Goal: Task Accomplishment & Management: Use online tool/utility

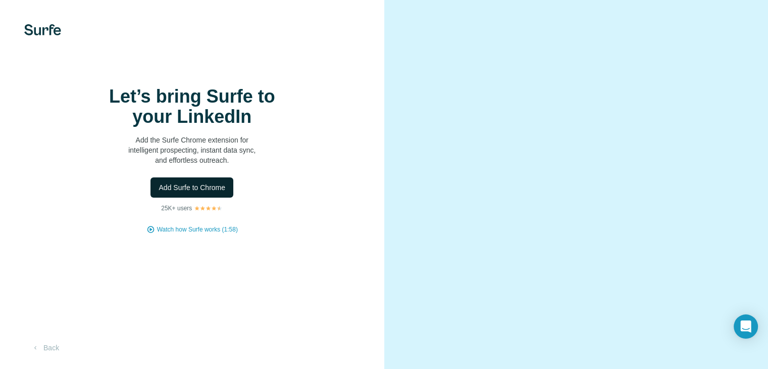
click at [194, 193] on span "Add Surfe to Chrome" at bounding box center [192, 187] width 67 height 10
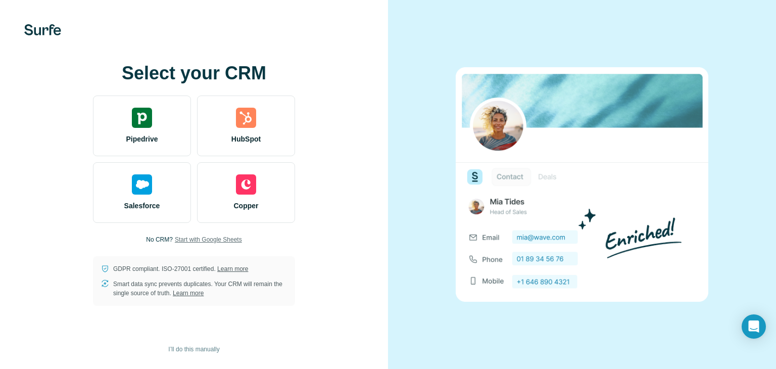
click at [219, 243] on span "Start with Google Sheets" at bounding box center [208, 239] width 67 height 9
click at [204, 342] on button "I’ll do this manually" at bounding box center [193, 349] width 65 height 15
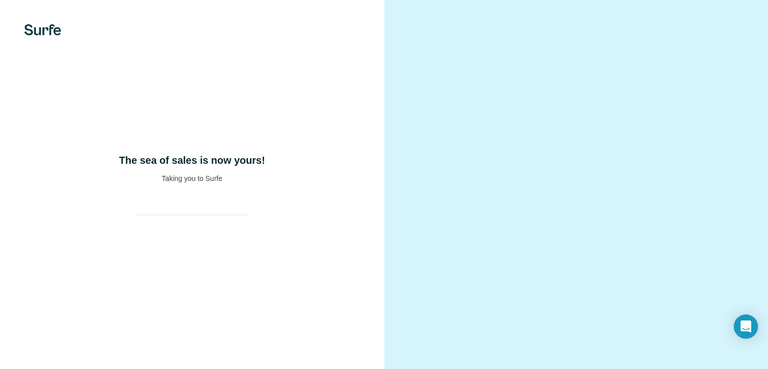
click at [202, 345] on div "The sea of sales is now yours! Taking you to Surfe" at bounding box center [192, 184] width 384 height 369
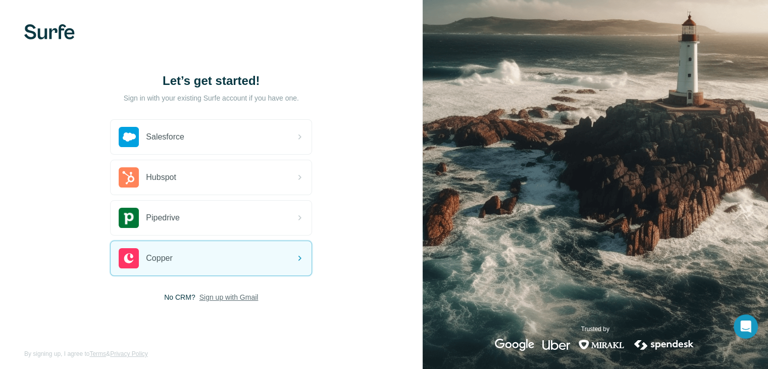
click at [230, 297] on span "Sign up with Gmail" at bounding box center [229, 297] width 59 height 10
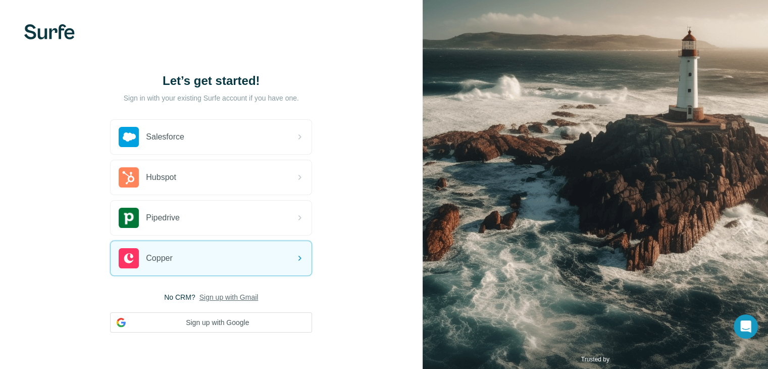
click at [242, 295] on span "Sign up with Gmail" at bounding box center [229, 297] width 59 height 10
click at [239, 313] on button "Sign up with Google" at bounding box center [211, 322] width 202 height 20
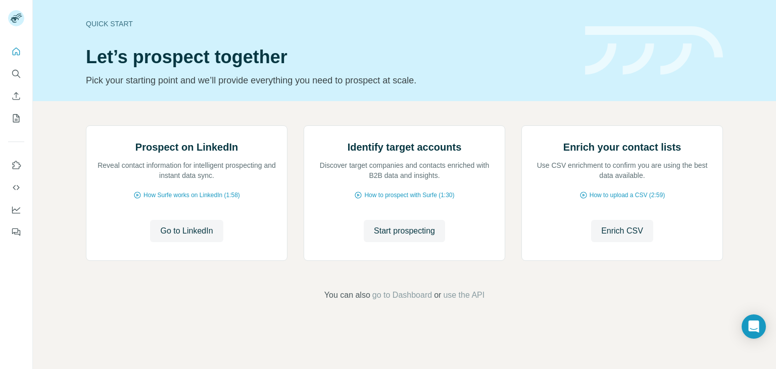
scroll to position [42, 0]
click at [392, 237] on span "Start prospecting" at bounding box center [404, 231] width 61 height 12
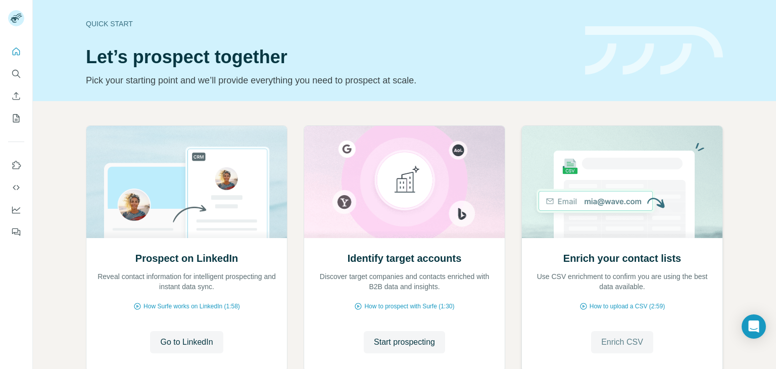
click at [627, 347] on span "Enrich CSV" at bounding box center [622, 342] width 42 height 12
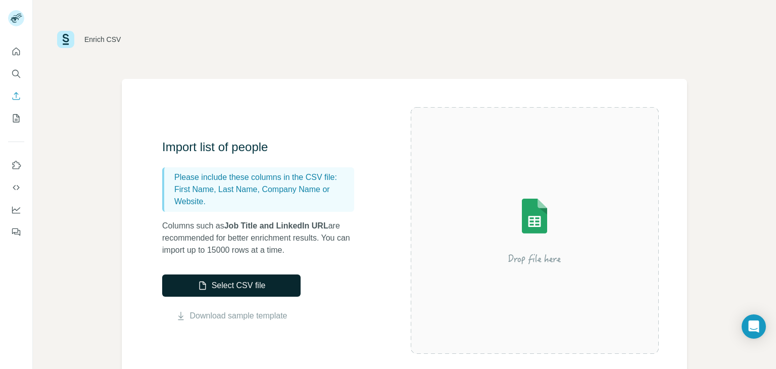
click at [233, 287] on button "Select CSV file" at bounding box center [231, 285] width 138 height 22
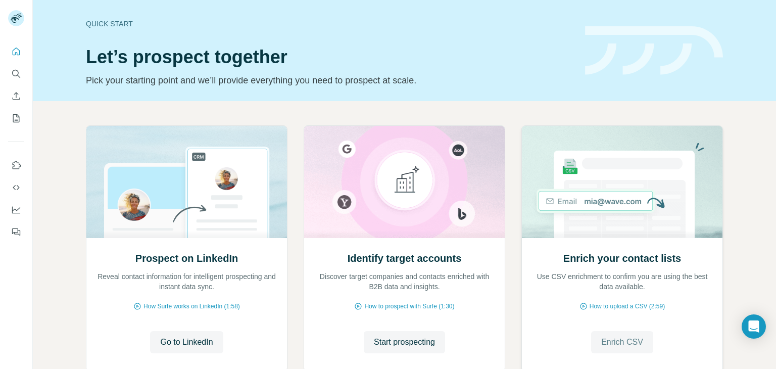
click at [627, 341] on span "Enrich CSV" at bounding box center [622, 342] width 42 height 12
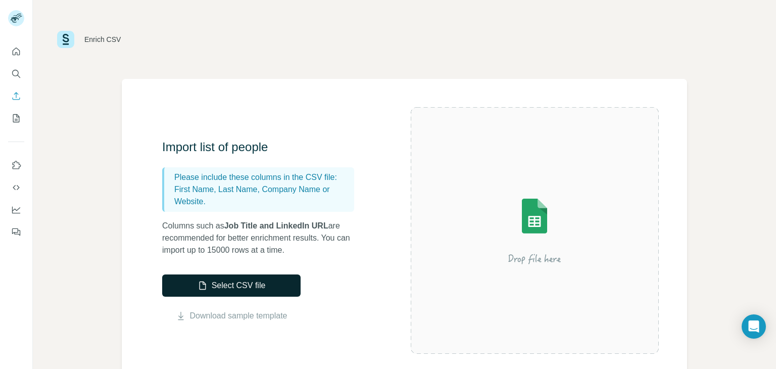
click at [238, 285] on button "Select CSV file" at bounding box center [231, 285] width 138 height 22
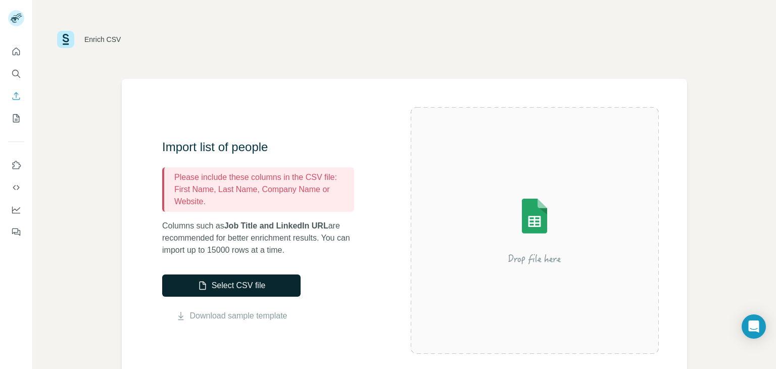
click at [226, 279] on button "Select CSV file" at bounding box center [231, 285] width 138 height 22
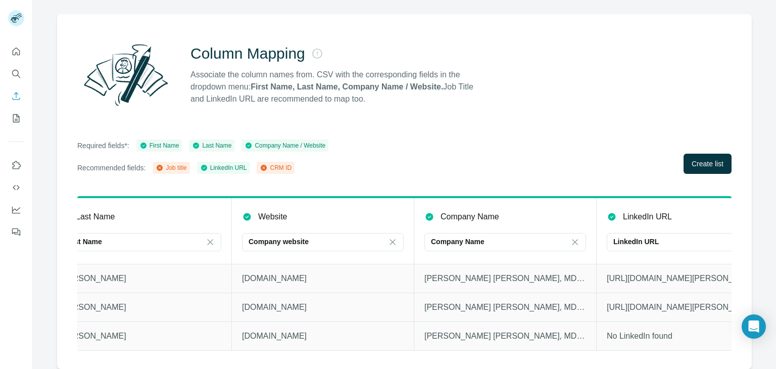
scroll to position [0, 265]
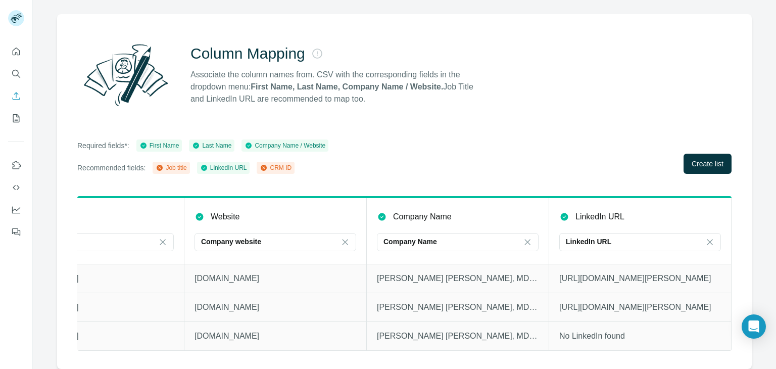
click at [699, 169] on div "Column Mapping Associate the column names from. CSV with the corresponding fiel…" at bounding box center [404, 191] width 695 height 355
click at [692, 159] on span "Create list" at bounding box center [708, 164] width 32 height 10
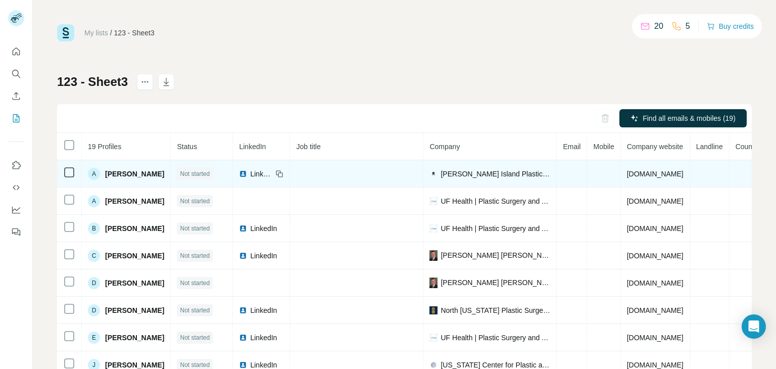
scroll to position [36, 0]
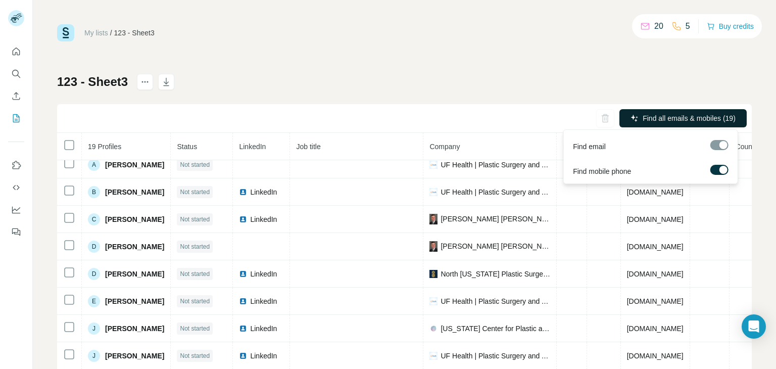
click at [686, 118] on span "Find all emails & mobiles (19)" at bounding box center [689, 118] width 93 height 10
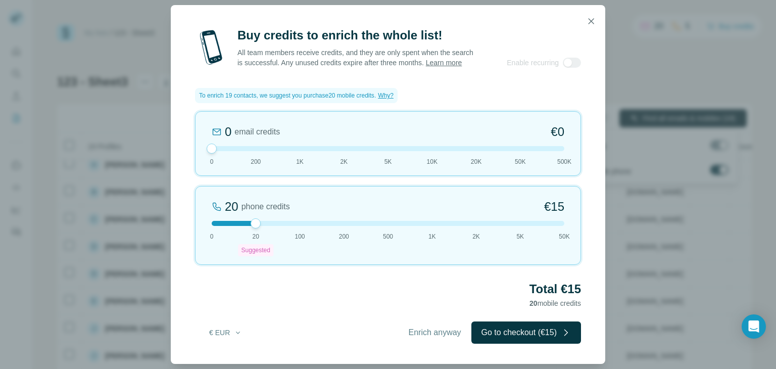
drag, startPoint x: 212, startPoint y: 152, endPoint x: 219, endPoint y: 165, distance: 14.7
click at [219, 165] on div "0 email credits €0 0 200 1K 2K 5K 10K 20K 50K 500K" at bounding box center [388, 143] width 386 height 65
drag, startPoint x: 255, startPoint y: 229, endPoint x: 237, endPoint y: 233, distance: 17.6
click at [237, 233] on div "20 phone credits €15 0 20 Suggested 100 200 500 1K 2K 5K 50K" at bounding box center [388, 225] width 386 height 79
click at [414, 344] on button "Enrich anyway" at bounding box center [435, 332] width 73 height 22
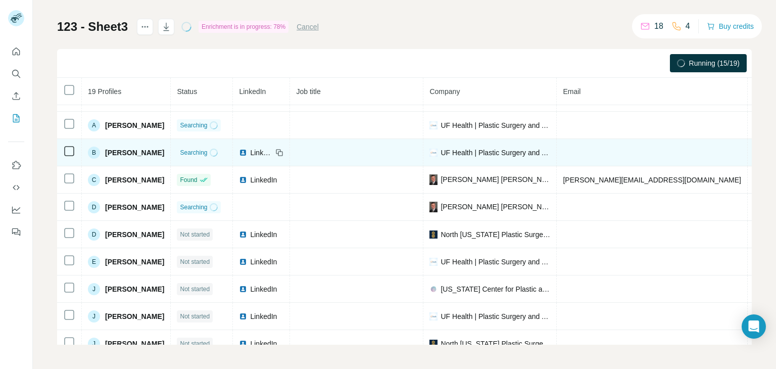
scroll to position [0, 0]
